Goal: Information Seeking & Learning: Learn about a topic

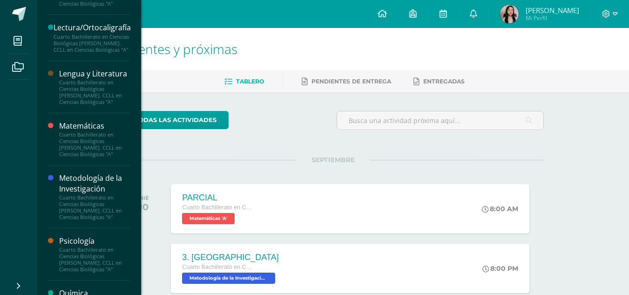
scroll to position [513, 0]
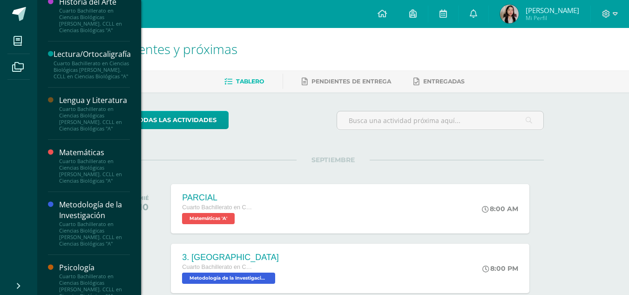
click at [98, 221] on div "Metodología de la Investigación" at bounding box center [94, 209] width 71 height 21
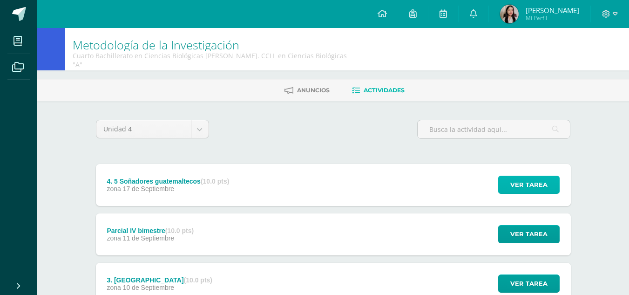
click at [518, 181] on span "Ver tarea" at bounding box center [529, 184] width 37 height 17
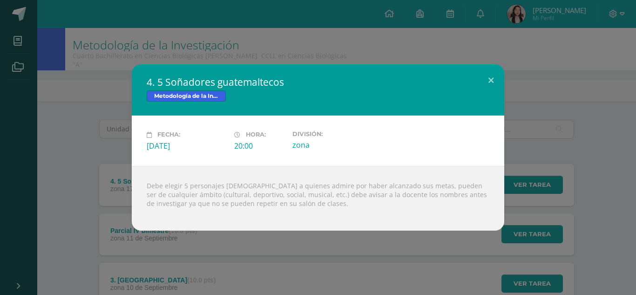
click at [35, 52] on div "4. 5 Soñadores guatemaltecos Metodología de la Investigación Fecha: Miércoles 1…" at bounding box center [318, 147] width 636 height 295
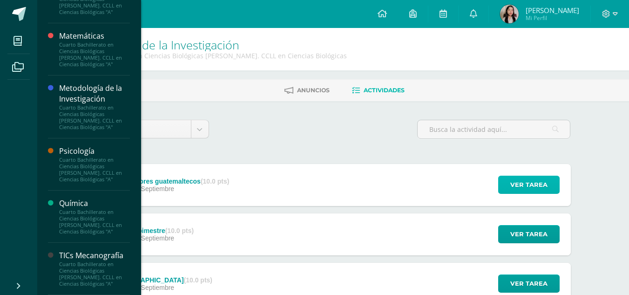
scroll to position [640, 0]
click at [84, 156] on div "Psicología" at bounding box center [94, 151] width 71 height 11
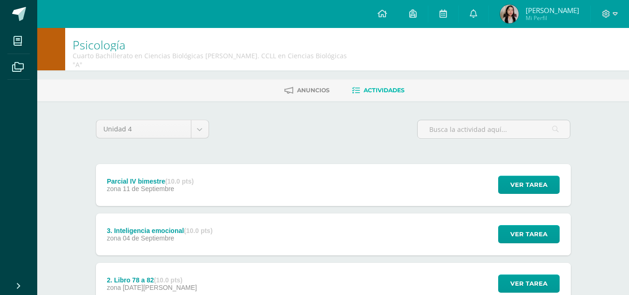
click at [221, 173] on div "Parcial IV bimestre (10.0 pts) zona 11 de Septiembre Ver tarea Parcial IV bimes…" at bounding box center [333, 185] width 475 height 42
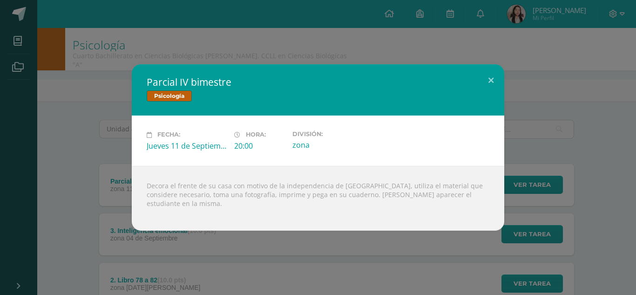
click at [97, 34] on div "Parcial IV bimestre Psicología Fecha: Jueves 11 de Septiembre Hora: 20:00 Divis…" at bounding box center [318, 147] width 636 height 295
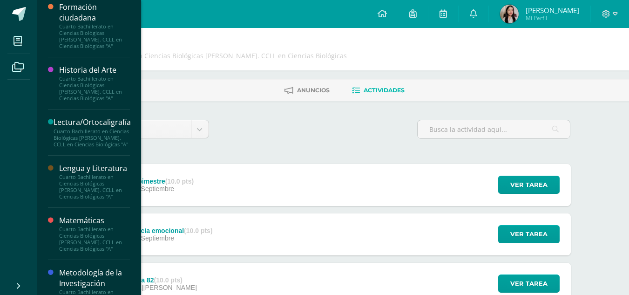
scroll to position [442, 0]
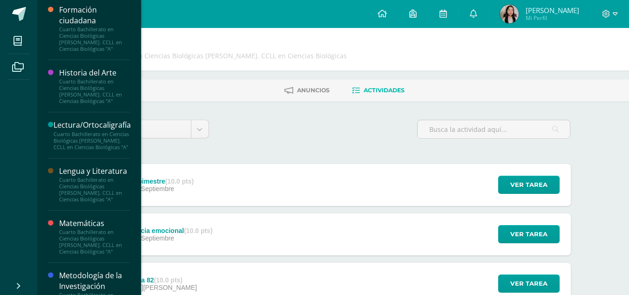
click at [83, 177] on div "Lengua y Literatura" at bounding box center [94, 171] width 71 height 11
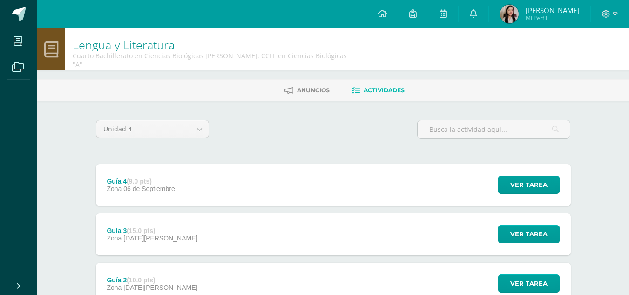
click at [217, 167] on div "Guía 4 (9.0 pts) Zona [DATE] Ver tarea Guía 4 Lengua y Literatura Cargando cont…" at bounding box center [333, 185] width 475 height 42
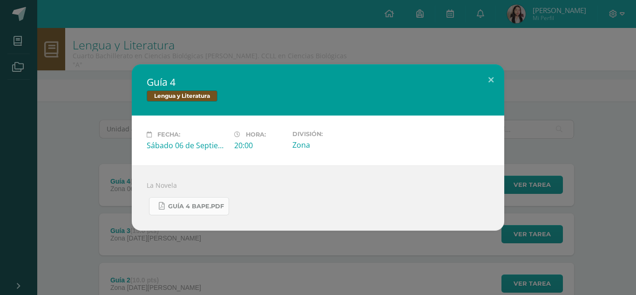
click at [198, 205] on span "Guía 4 BAPE.pdf" at bounding box center [196, 206] width 56 height 7
click at [98, 73] on div "Guía 4 Lengua y Literatura Fecha: Sábado 06 de Septiembre Hora: 20:00 División:…" at bounding box center [318, 147] width 629 height 166
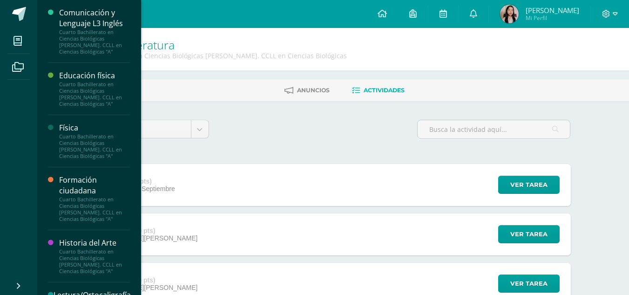
scroll to position [257, 0]
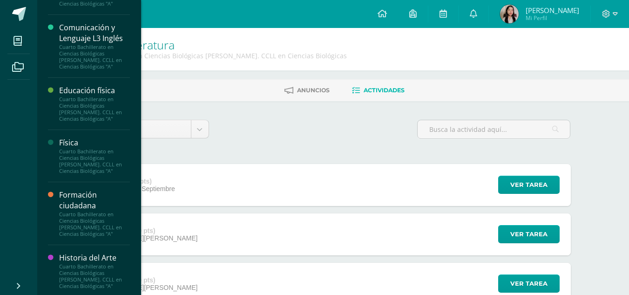
click at [104, 44] on div "Cuarto Bachillerato en Ciencias Biológicas [PERSON_NAME]. CCLL en Ciencias Biol…" at bounding box center [94, 57] width 71 height 26
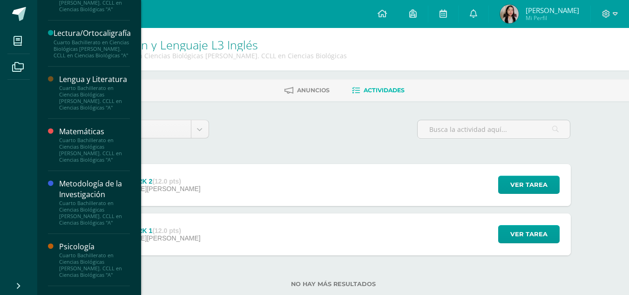
scroll to position [532, 0]
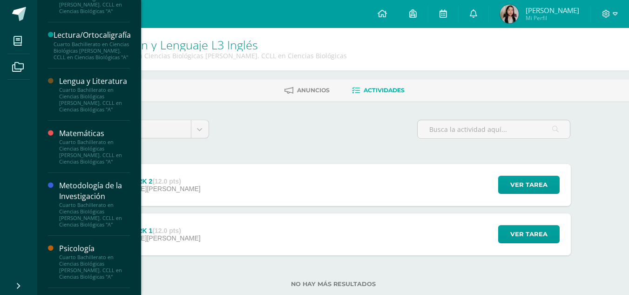
click at [89, 151] on div "Cuarto Bachillerato en Ciencias Biológicas [PERSON_NAME]. CCLL en Ciencias Biol…" at bounding box center [94, 152] width 71 height 26
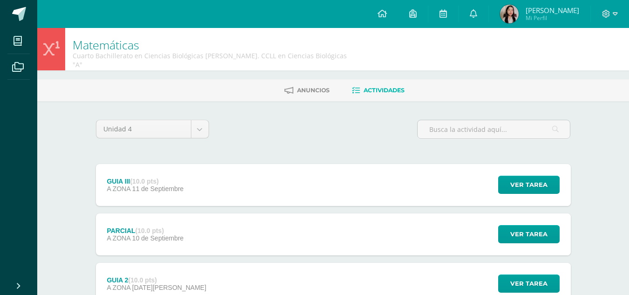
click at [228, 175] on div "GUIA III (10.0 pts) A ZONA 11 de Septiembre Ver tarea GUIA III Matemáticas Carg…" at bounding box center [333, 185] width 475 height 42
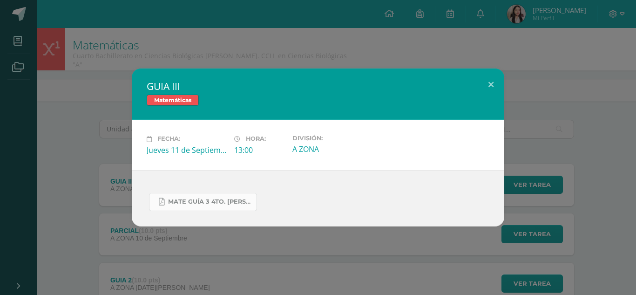
click at [203, 198] on link "MATE GUÍA 3 4TO. BACH.docx.pdf" at bounding box center [203, 202] width 108 height 18
